Goal: Check status: Check status

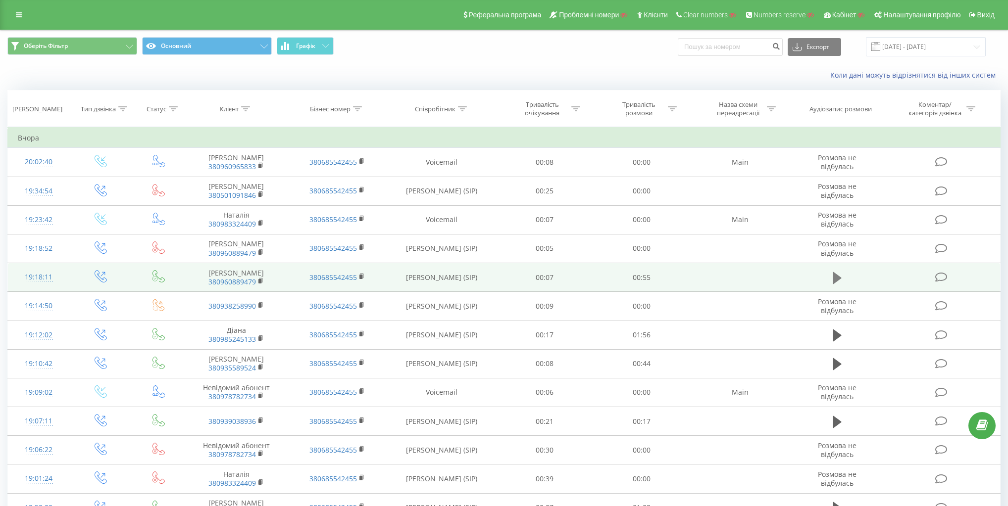
click at [837, 278] on icon at bounding box center [836, 278] width 9 height 12
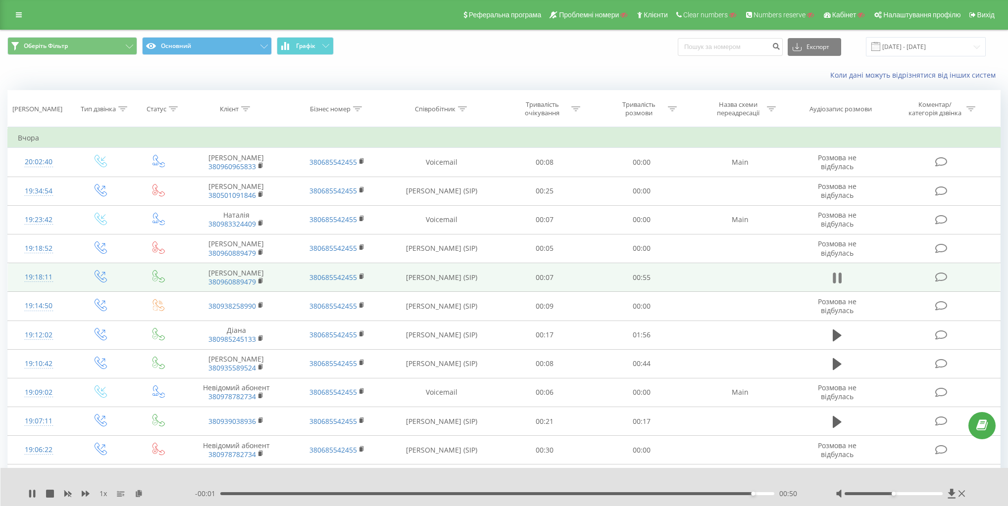
click at [839, 274] on icon at bounding box center [839, 278] width 3 height 11
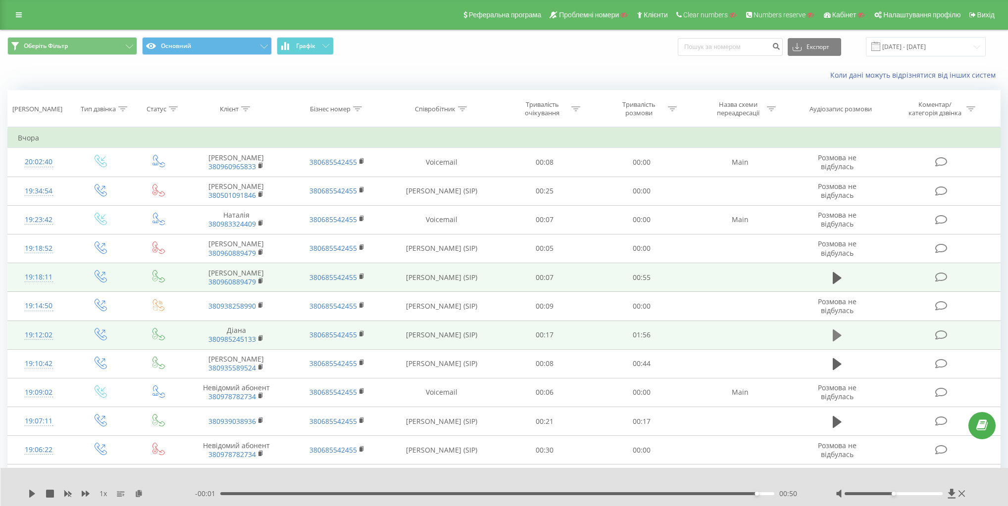
click at [835, 329] on icon at bounding box center [836, 336] width 9 height 14
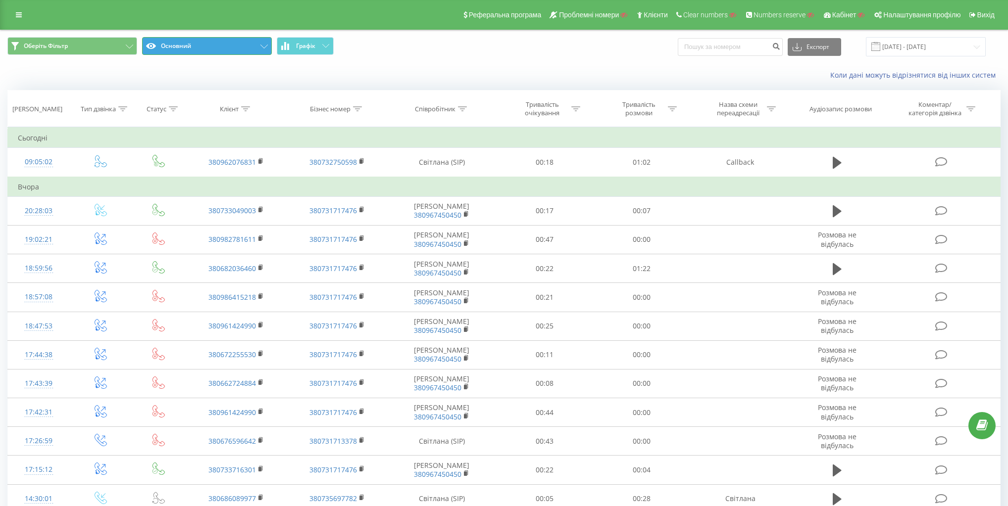
click at [220, 37] on button "Основний" at bounding box center [207, 46] width 130 height 18
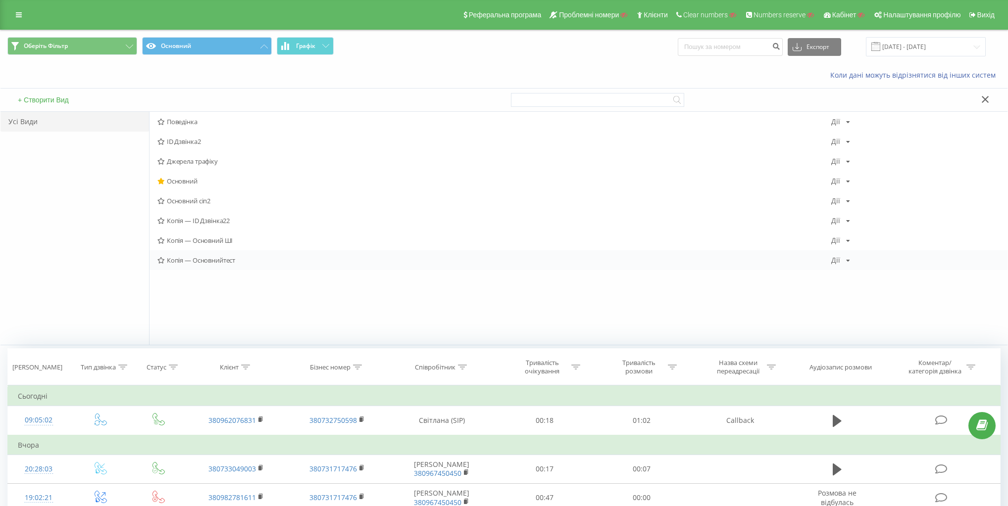
click at [174, 259] on span "Копія — Основнийтест" at bounding box center [494, 260] width 674 height 7
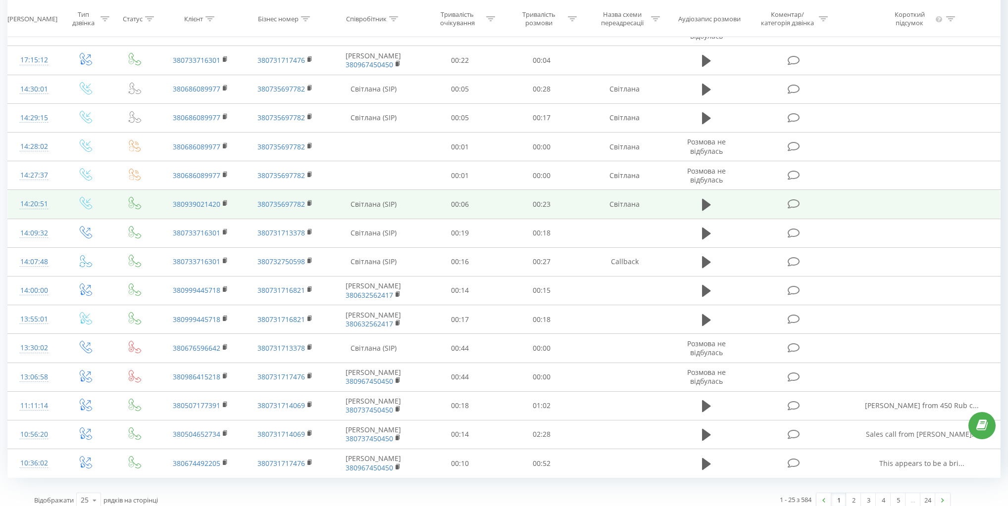
scroll to position [416, 0]
